Goal: Transaction & Acquisition: Purchase product/service

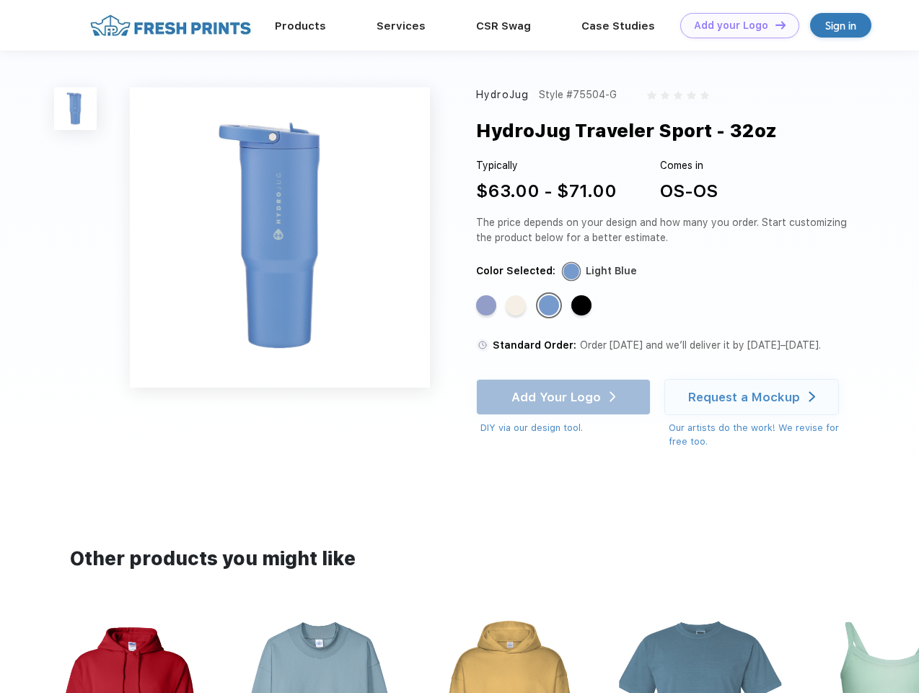
click at [735, 25] on link "Add your Logo Design Tool" at bounding box center [740, 25] width 119 height 25
click at [0, 0] on div "Design Tool" at bounding box center [0, 0] width 0 height 0
click at [774, 25] on link "Add your Logo Design Tool" at bounding box center [740, 25] width 119 height 25
click at [76, 108] on img at bounding box center [75, 108] width 43 height 43
click at [488, 306] on div "Standard Color" at bounding box center [486, 305] width 20 height 20
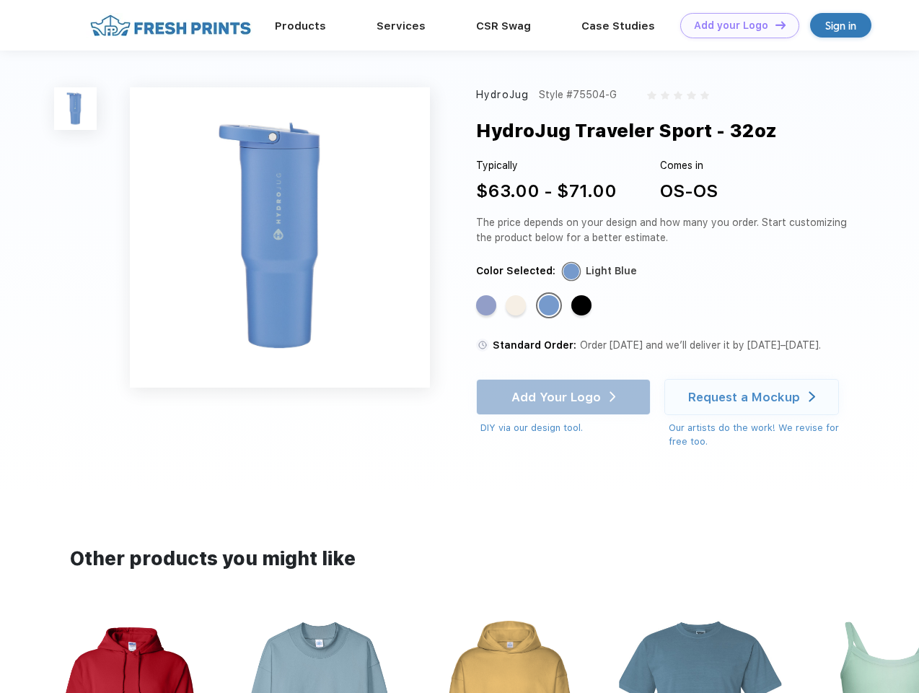
click at [517, 306] on div "Standard Color" at bounding box center [516, 305] width 20 height 20
click at [551, 306] on div "Standard Color" at bounding box center [549, 305] width 20 height 20
click at [583, 306] on div "Standard Color" at bounding box center [582, 305] width 20 height 20
click at [565, 397] on div "Add Your Logo DIY via our design tool. Ah shoot! This product isn't up in our d…" at bounding box center [563, 407] width 175 height 56
click at [754, 397] on div "Request a Mockup" at bounding box center [744, 397] width 112 height 14
